Goal: Task Accomplishment & Management: Manage account settings

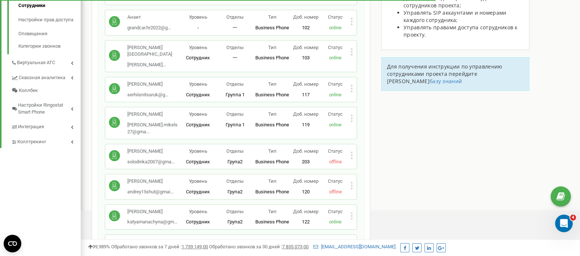
scroll to position [440, 499]
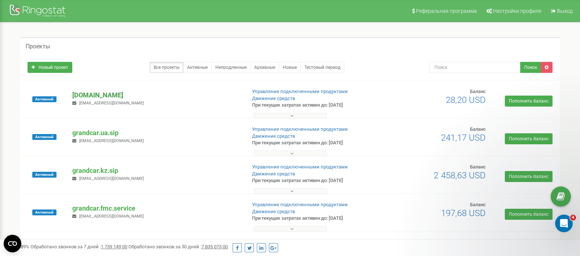
drag, startPoint x: 136, startPoint y: 96, endPoint x: 73, endPoint y: 92, distance: 62.4
click at [73, 92] on p "[DOMAIN_NAME]" at bounding box center [156, 96] width 168 height 10
click at [97, 133] on p "grandcar.ua.sip" at bounding box center [156, 133] width 168 height 10
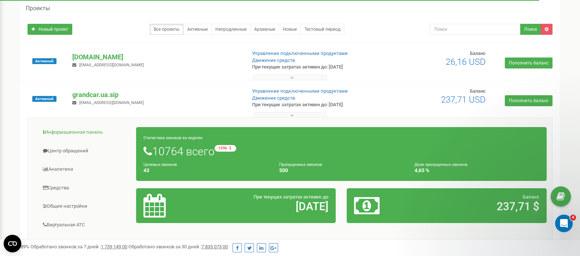
scroll to position [91, 0]
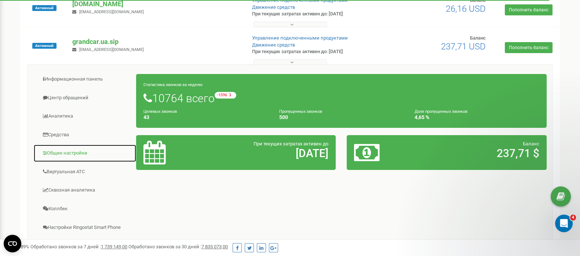
click at [75, 154] on link "Общие настройки" at bounding box center [84, 153] width 103 height 18
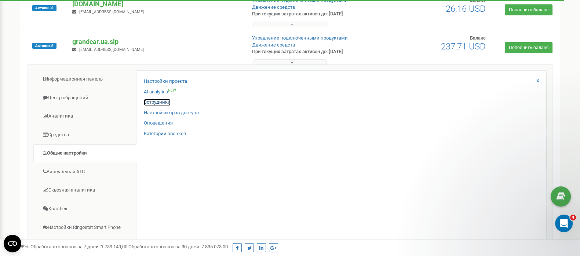
click at [159, 103] on link "Сотрудники" at bounding box center [157, 102] width 27 height 7
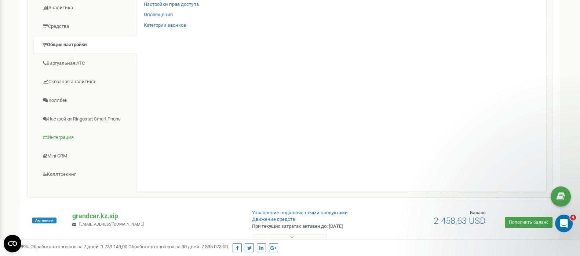
scroll to position [297, 0]
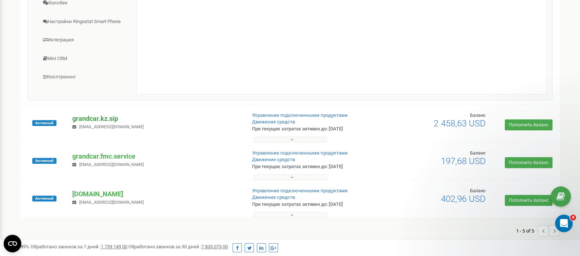
click at [98, 116] on p "grandcar.kz.sip" at bounding box center [156, 119] width 168 height 10
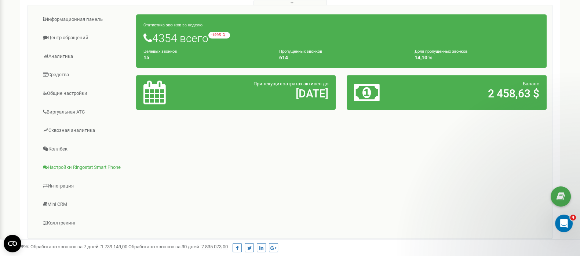
scroll to position [435, 0]
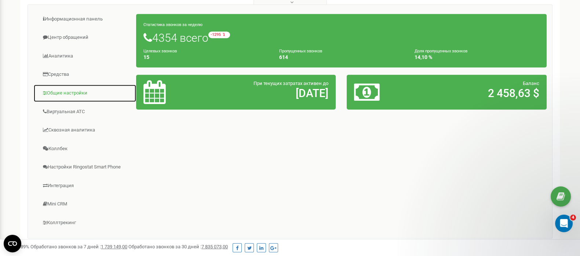
click at [72, 92] on link "Общие настройки" at bounding box center [84, 93] width 103 height 18
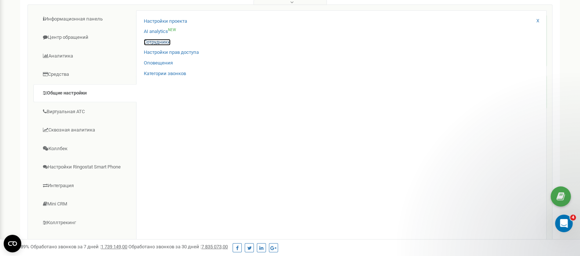
click at [160, 39] on link "Сотрудники" at bounding box center [157, 42] width 27 height 7
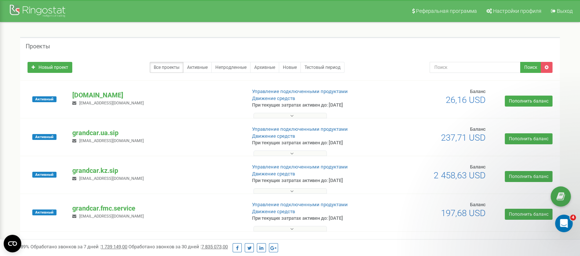
drag, startPoint x: 353, startPoint y: 104, endPoint x: 333, endPoint y: 104, distance: 20.5
click at [333, 104] on p "При текущих затратах активен до: [DATE]" at bounding box center [313, 105] width 123 height 7
click at [381, 58] on div "Новый проект Все проекты Активные Непродленные Архивные Новые Тестовый период П…" at bounding box center [289, 68] width 539 height 26
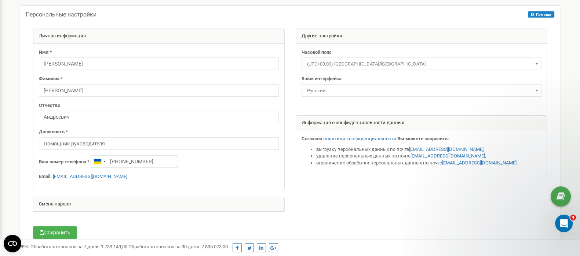
scroll to position [45, 0]
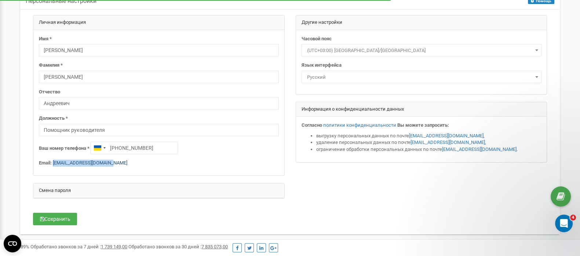
drag, startPoint x: 115, startPoint y: 162, endPoint x: 53, endPoint y: 163, distance: 61.6
click at [53, 163] on p "Email: denisgrandcar@gmail.com" at bounding box center [159, 163] width 240 height 7
copy link "[EMAIL_ADDRESS][DOMAIN_NAME]"
